Goal: Find specific page/section: Find specific page/section

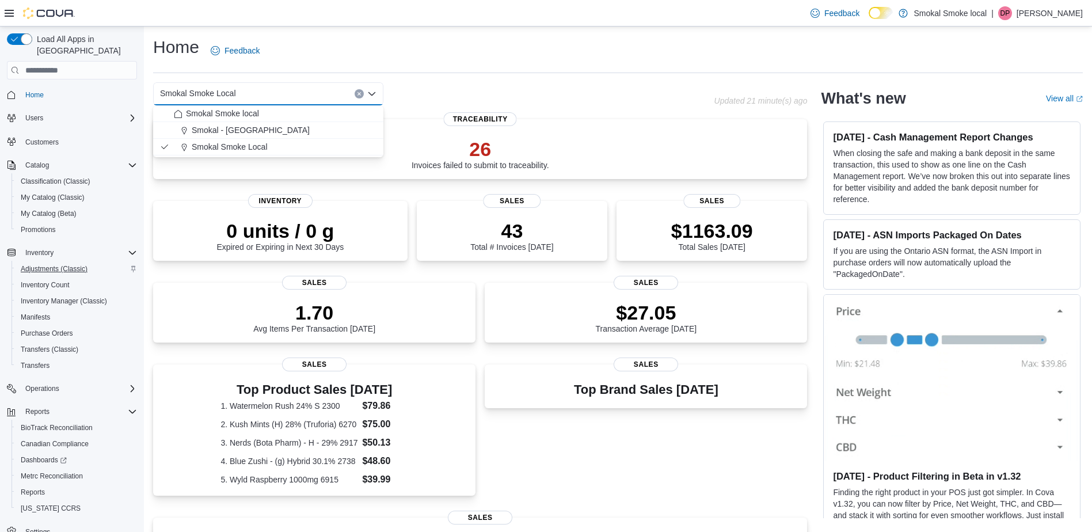
scroll to position [16, 0]
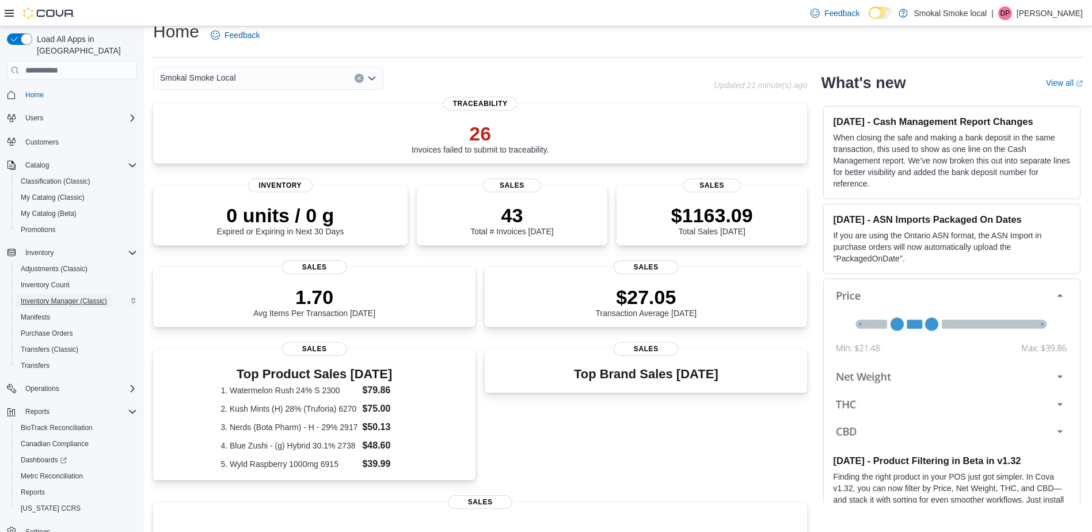
click at [67, 296] on span "Inventory Manager (Classic)" at bounding box center [64, 300] width 86 height 9
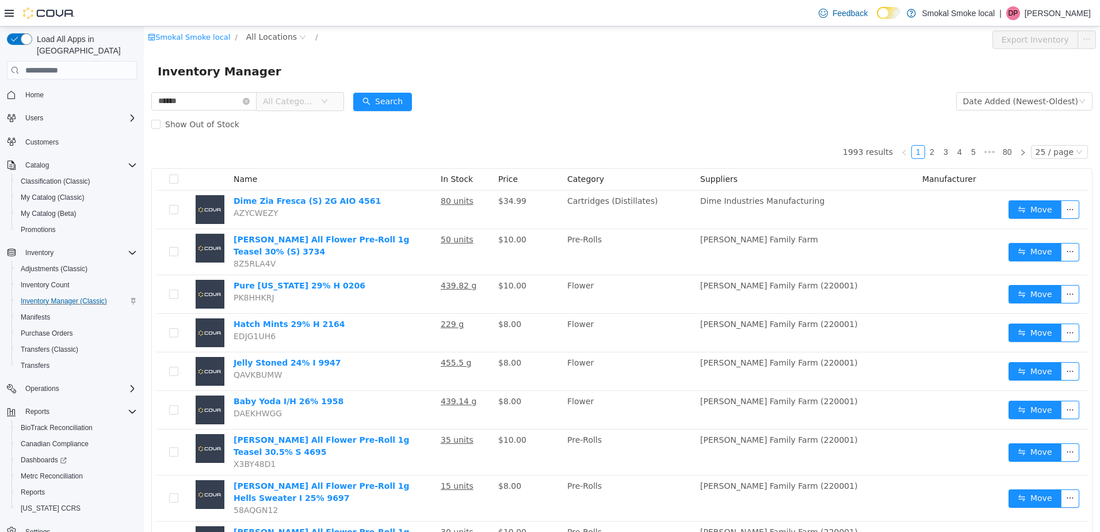
type input "******"
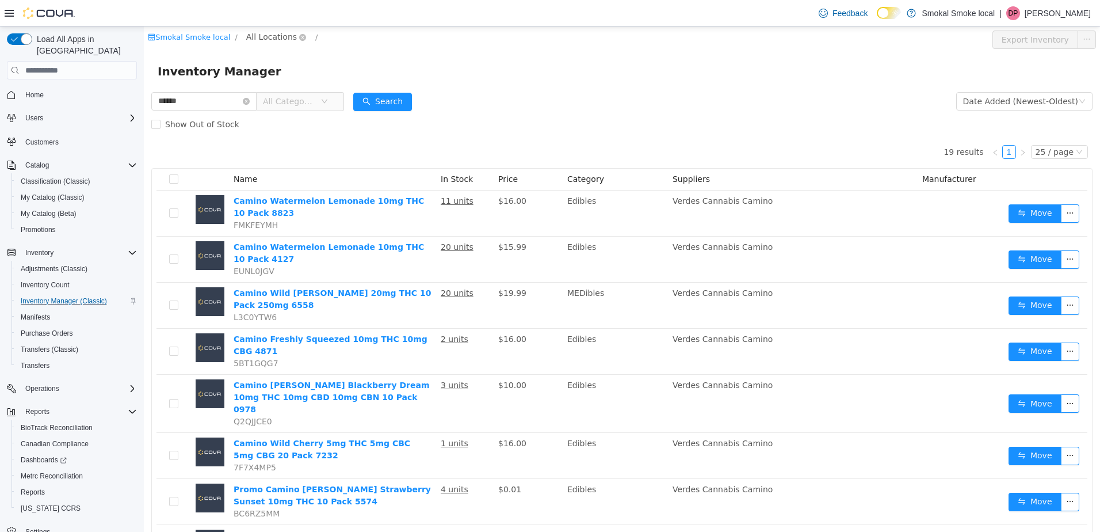
click at [261, 33] on span "All Locations" at bounding box center [271, 37] width 51 height 13
click at [298, 118] on span "Smokal Smoke Local" at bounding box center [306, 119] width 83 height 9
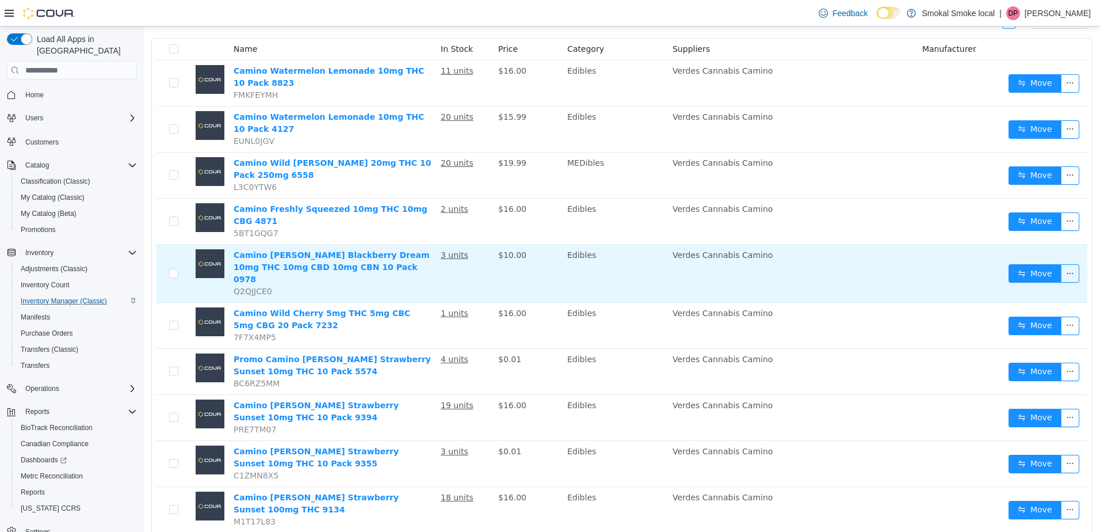
scroll to position [127, 0]
